Goal: Navigation & Orientation: Understand site structure

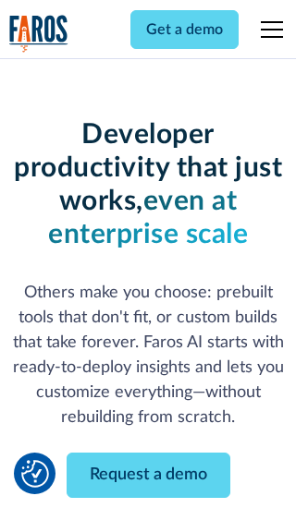
scroll to position [222, 0]
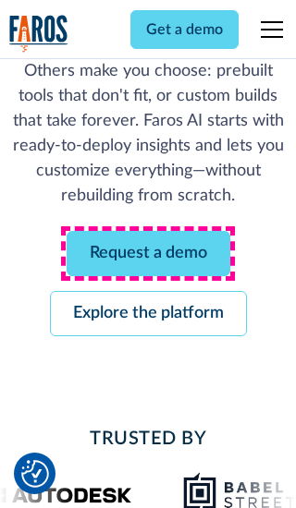
click at [148, 253] on link "Request a demo" at bounding box center [149, 253] width 164 height 45
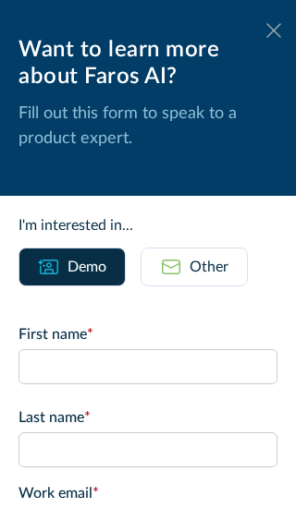
click at [274, 31] on icon at bounding box center [273, 30] width 15 height 14
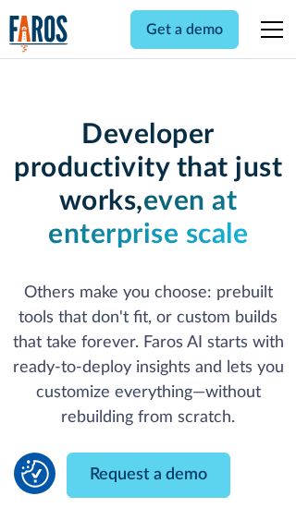
scroll to position [282, 0]
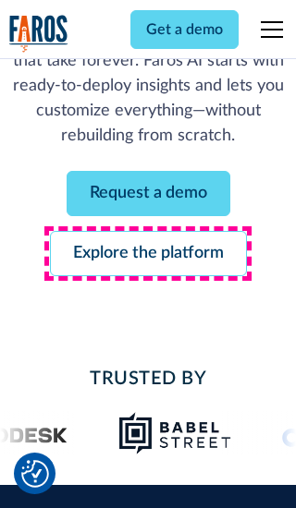
click at [148, 253] on link "Explore the platform" at bounding box center [148, 253] width 197 height 45
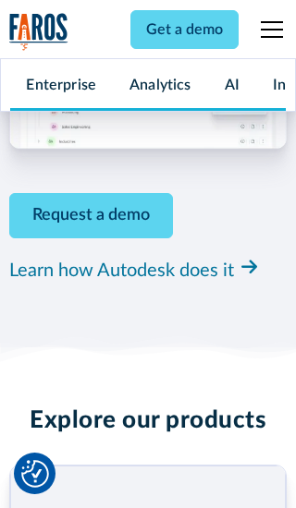
scroll to position [13885, 0]
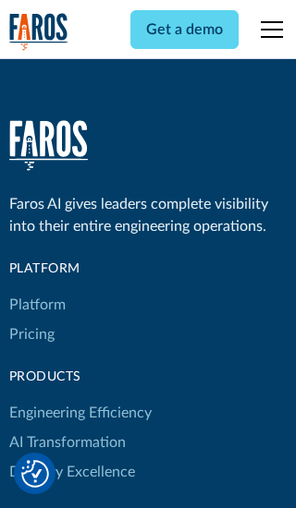
click at [36, 290] on link "Platform" at bounding box center [37, 305] width 56 height 30
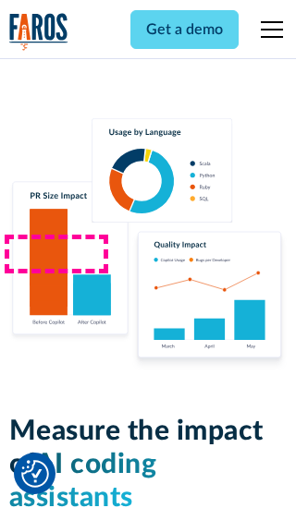
scroll to position [11427, 0]
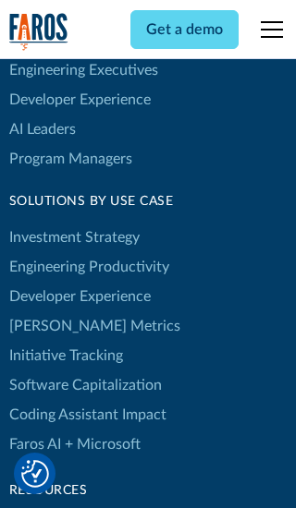
click at [55, 312] on link "[PERSON_NAME] Metrics" at bounding box center [94, 327] width 171 height 30
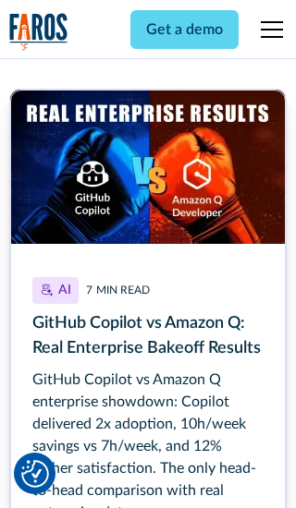
scroll to position [8331, 0]
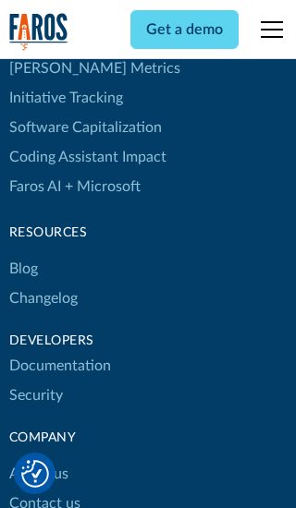
click at [43, 284] on link "Changelog" at bounding box center [43, 299] width 68 height 30
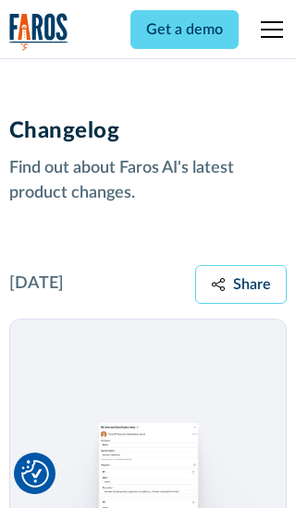
scroll to position [22327, 0]
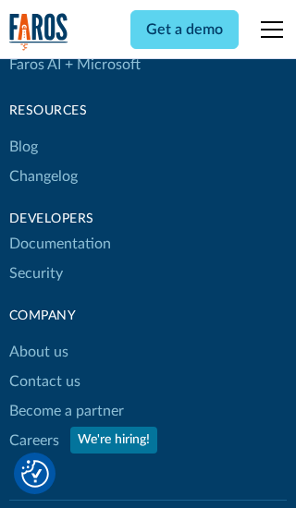
click at [38, 337] on link "About us" at bounding box center [38, 352] width 59 height 30
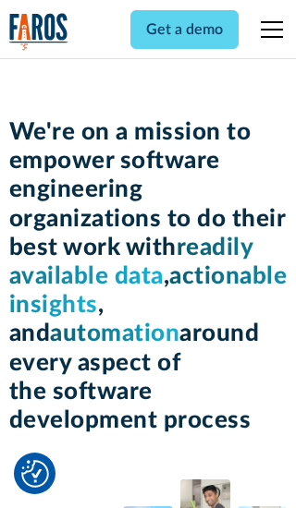
scroll to position [6374, 0]
